Goal: Information Seeking & Learning: Learn about a topic

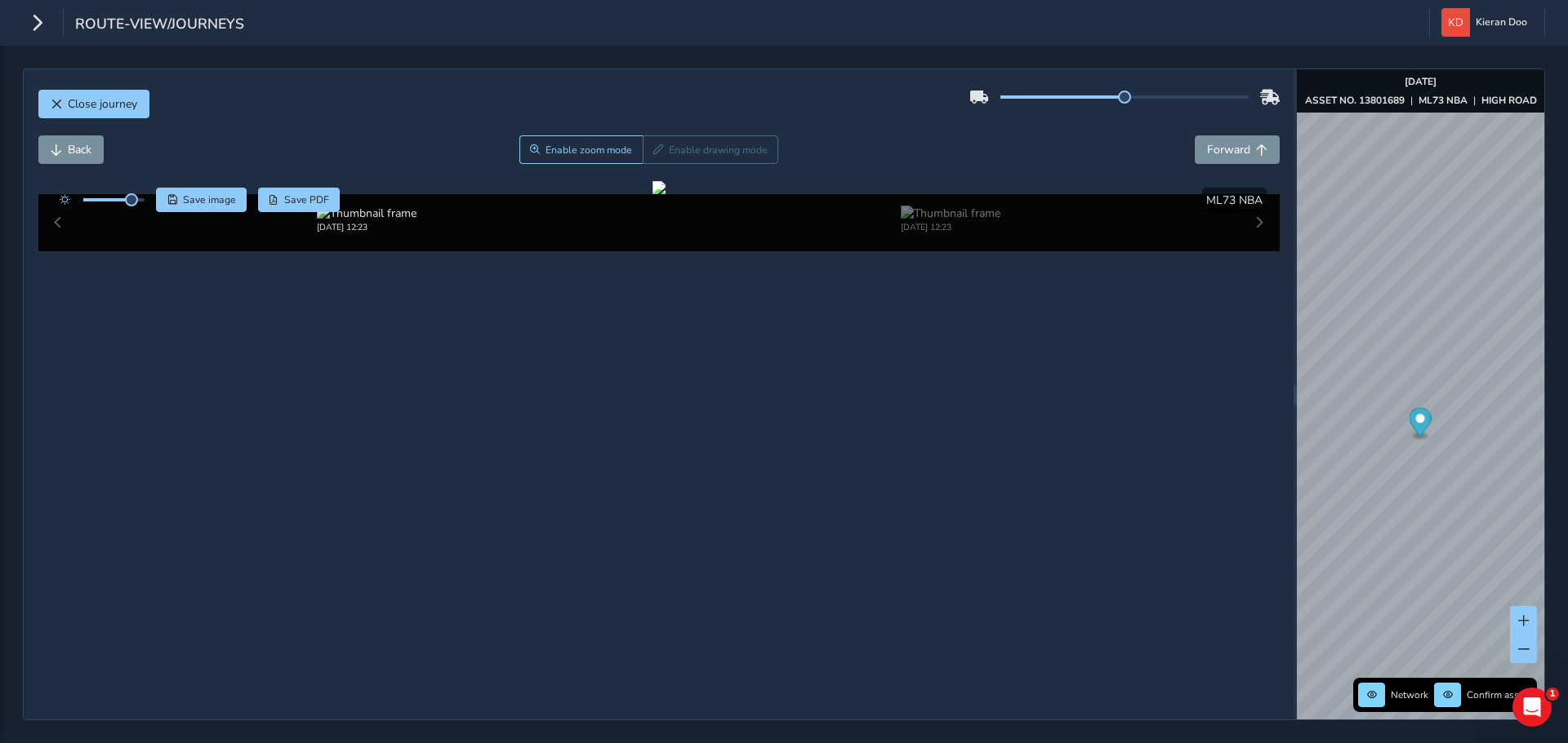
scroll to position [82, 0]
click at [72, 110] on span "Close journey" at bounding box center [103, 104] width 69 height 16
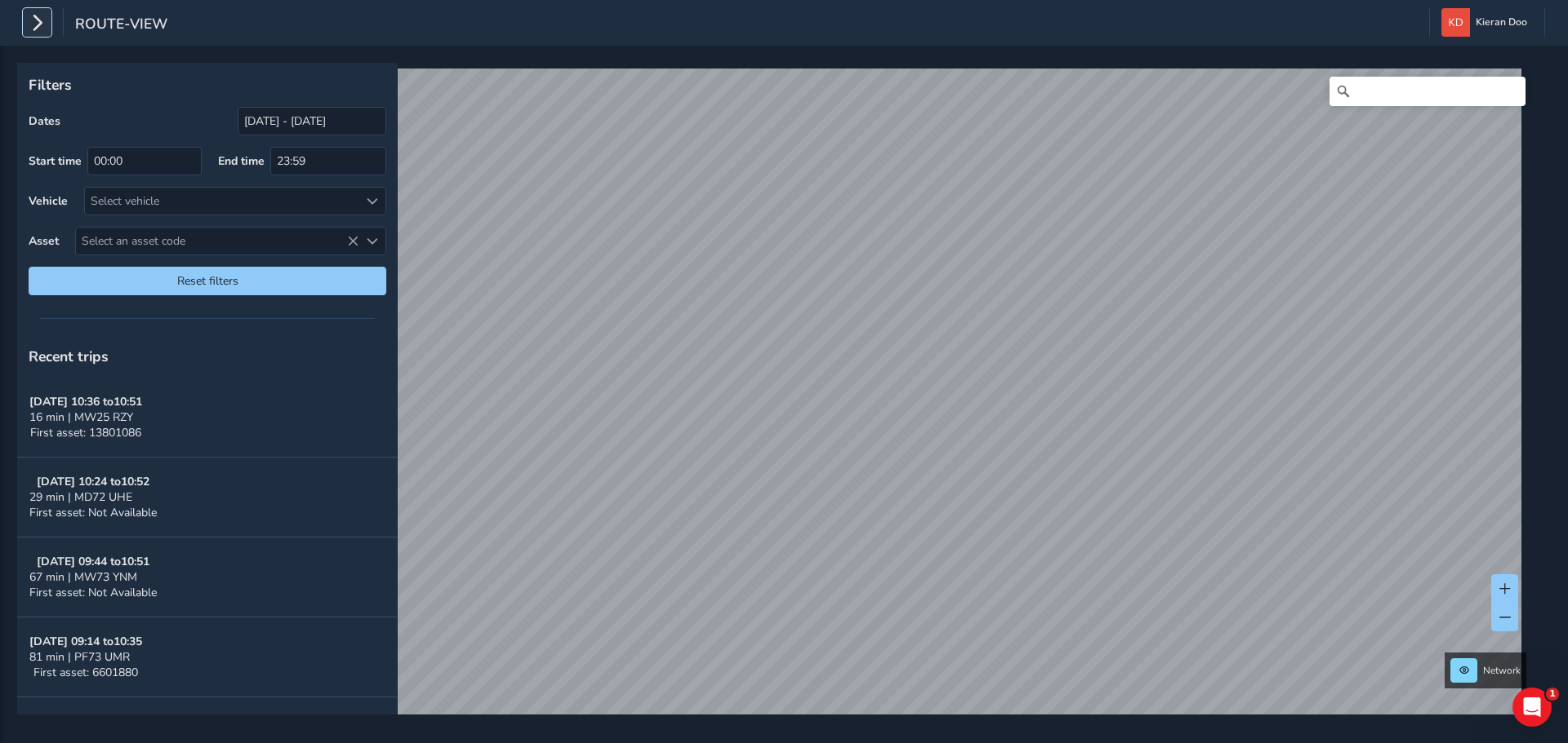
click at [27, 29] on button "button" at bounding box center [37, 22] width 29 height 29
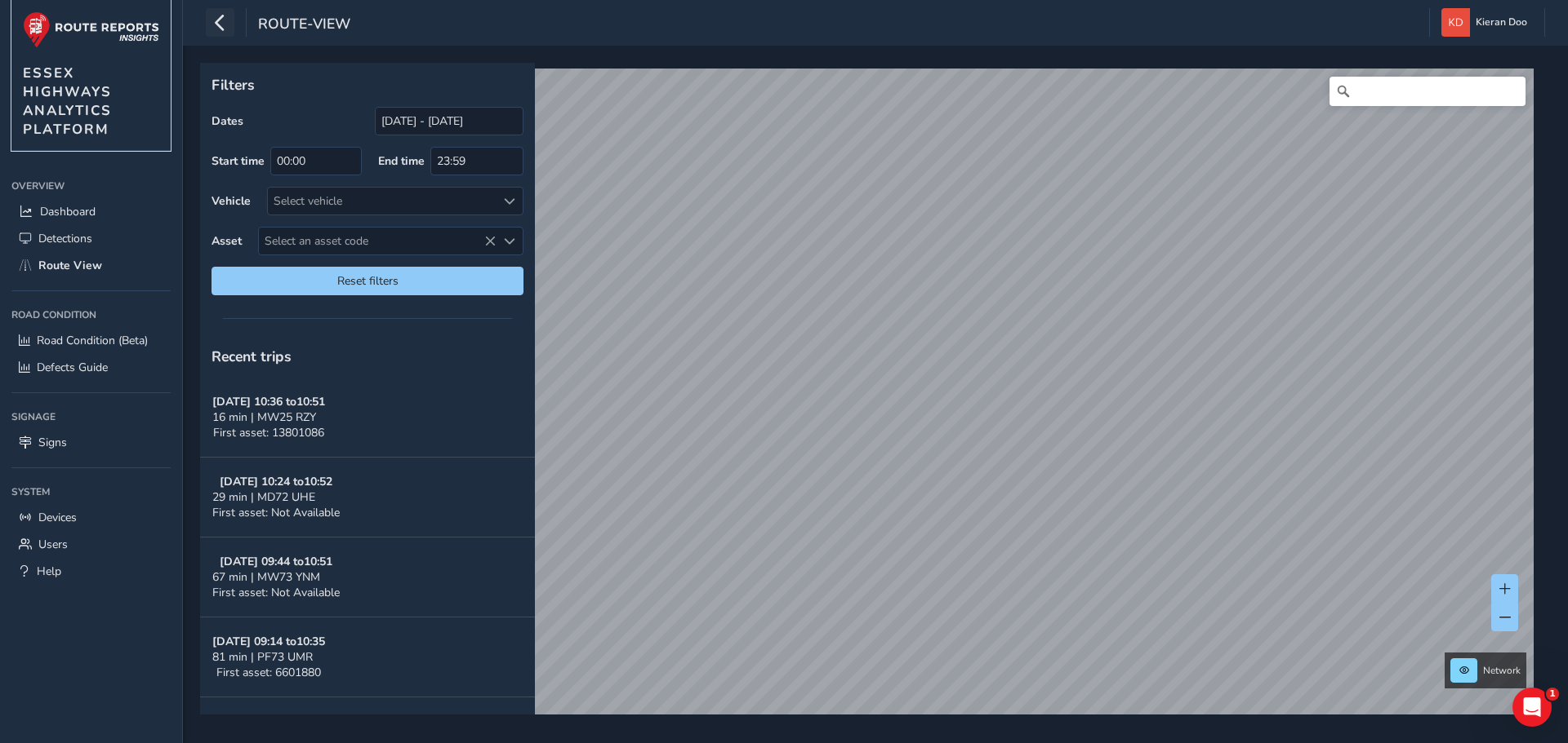
click at [43, 29] on img at bounding box center [91, 30] width 136 height 37
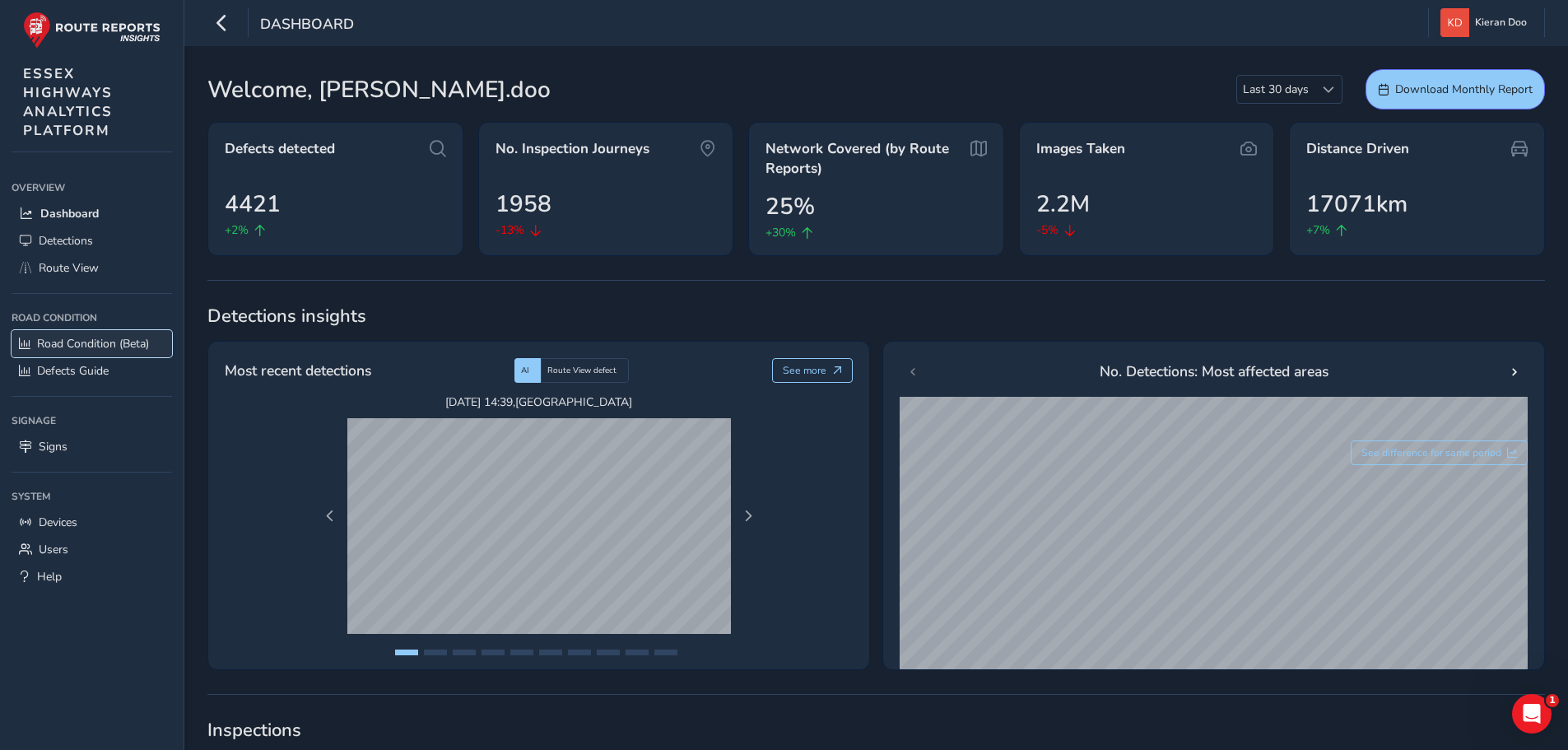
click at [72, 340] on span "Road Condition (Beta)" at bounding box center [93, 344] width 112 height 16
